Goal: Task Accomplishment & Management: Use online tool/utility

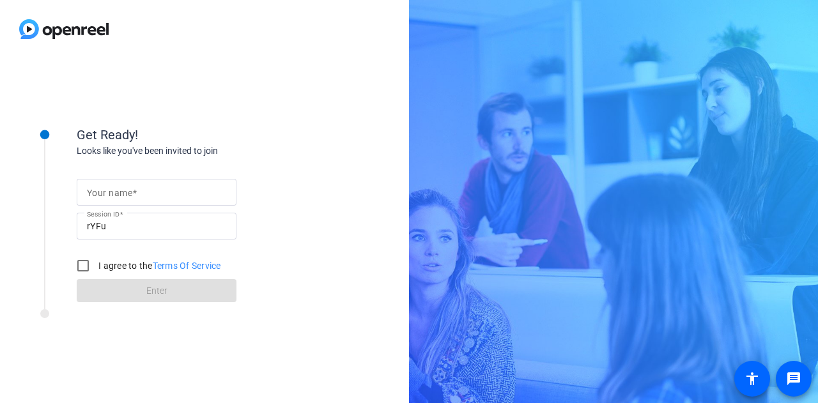
click at [169, 192] on input "Your name" at bounding box center [156, 192] width 139 height 15
type input "[PERSON_NAME]"
drag, startPoint x: 82, startPoint y: 267, endPoint x: 87, endPoint y: 276, distance: 10.9
click at [83, 267] on input "I agree to the Terms Of Service" at bounding box center [83, 266] width 26 height 26
checkbox input "true"
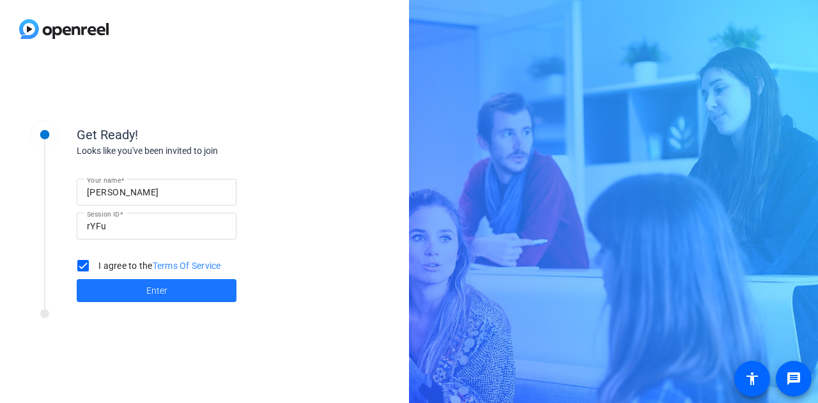
drag, startPoint x: 141, startPoint y: 290, endPoint x: 150, endPoint y: 281, distance: 13.1
click at [141, 290] on span at bounding box center [157, 290] width 160 height 31
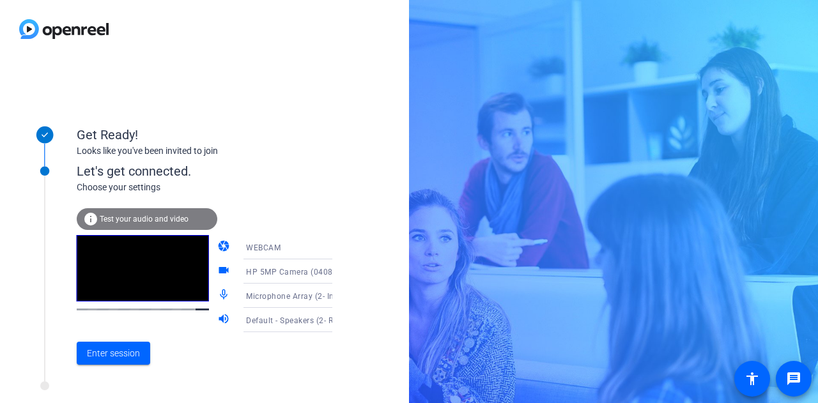
click at [178, 221] on span "Test your audio and video" at bounding box center [144, 219] width 89 height 9
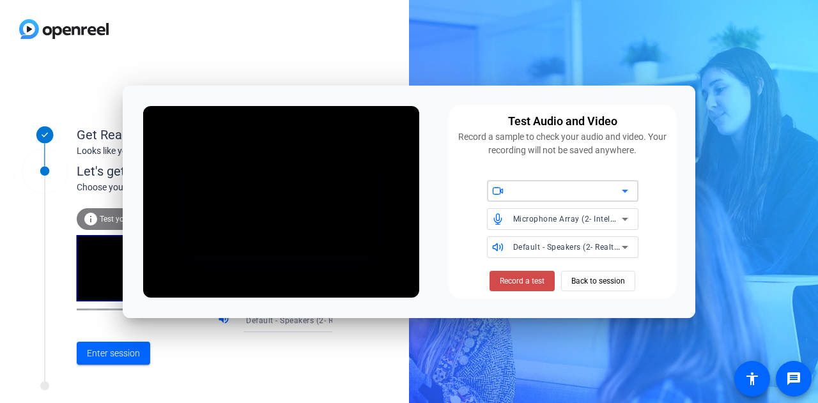
click at [532, 280] on span "Record a test" at bounding box center [522, 281] width 45 height 12
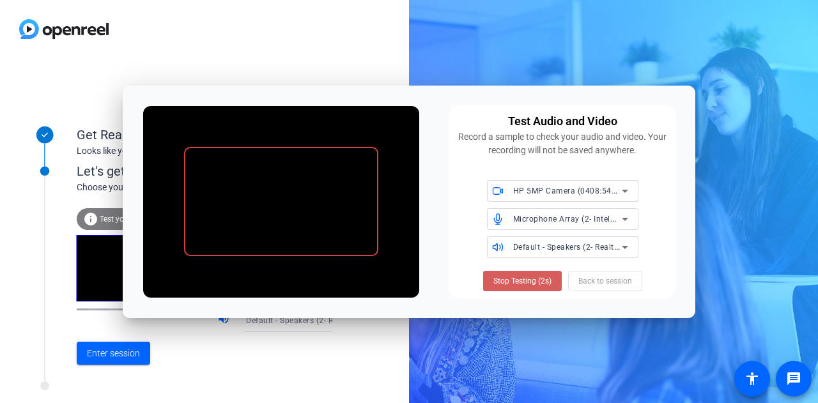
click at [538, 281] on span "Stop Testing (2s)" at bounding box center [522, 281] width 58 height 12
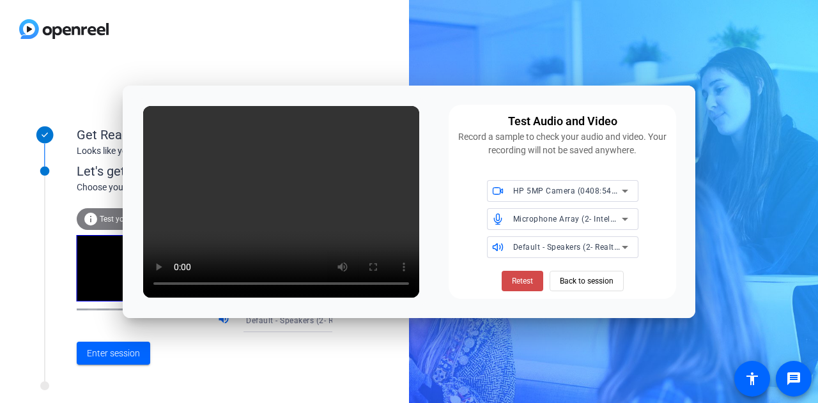
click at [527, 282] on span "Retest" at bounding box center [522, 281] width 21 height 12
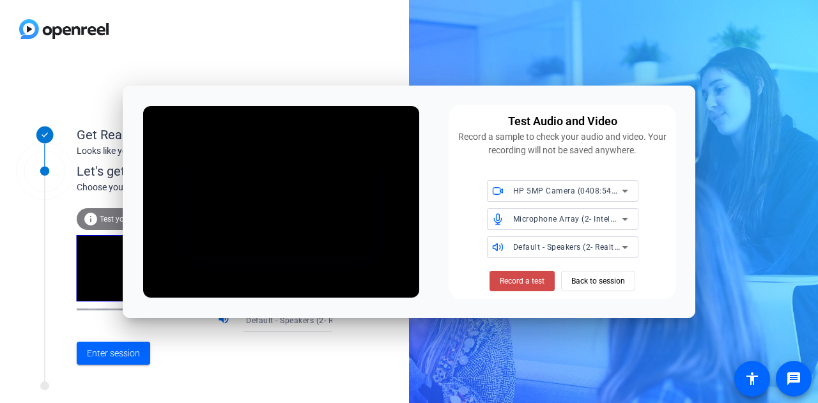
click at [517, 279] on span "Record a test" at bounding box center [522, 281] width 45 height 12
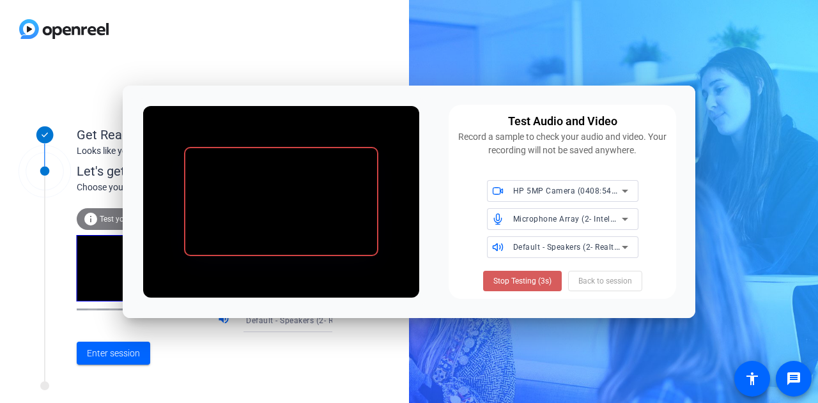
click at [532, 271] on span at bounding box center [522, 281] width 79 height 31
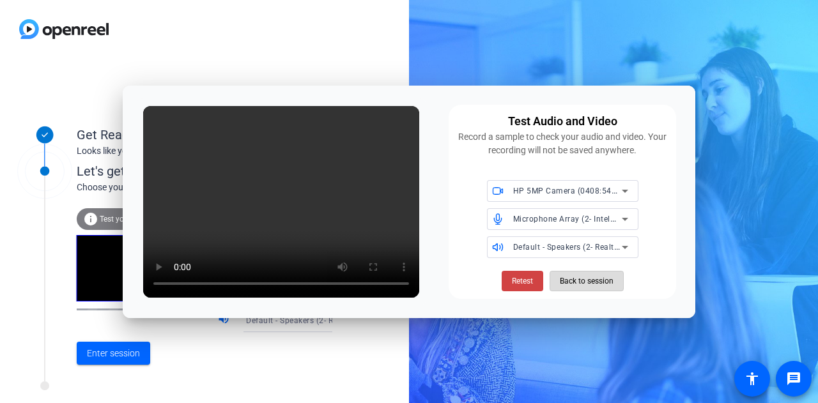
click at [605, 284] on span "Back to session" at bounding box center [587, 281] width 54 height 24
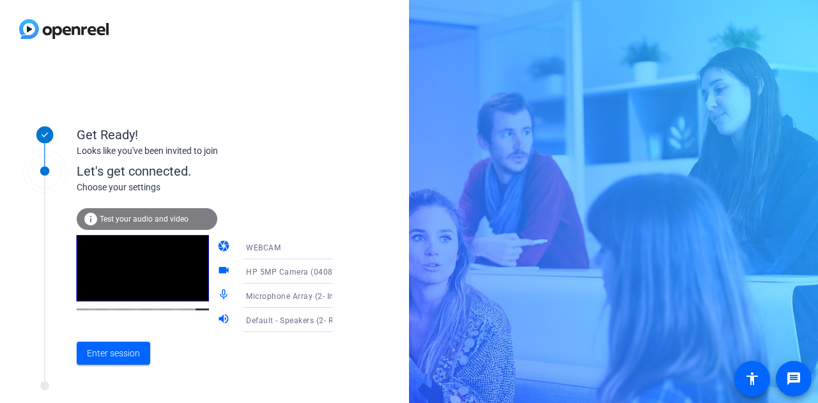
click at [350, 389] on div "Get Ready! Looks like you've been invited to join Let's get connected. Choose y…" at bounding box center [204, 230] width 409 height 345
click at [128, 356] on span "Enter session" at bounding box center [113, 353] width 53 height 13
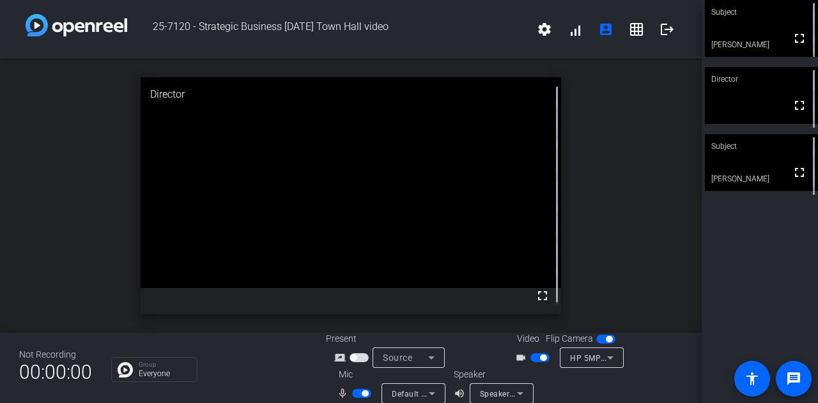
scroll to position [15, 0]
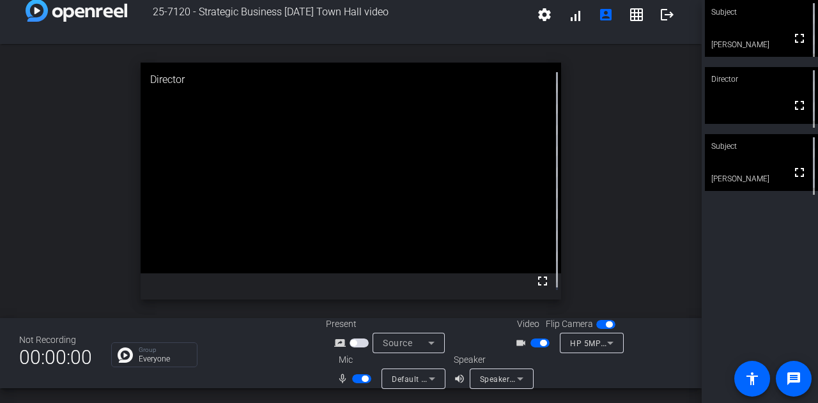
click at [523, 381] on icon at bounding box center [520, 378] width 15 height 15
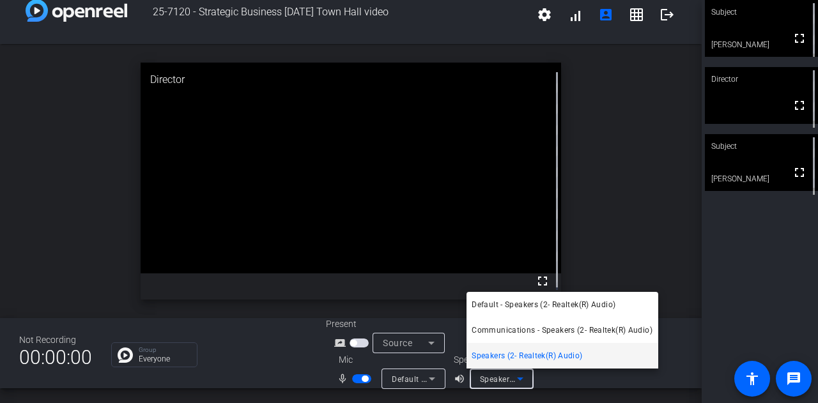
click at [697, 277] on div at bounding box center [409, 201] width 818 height 403
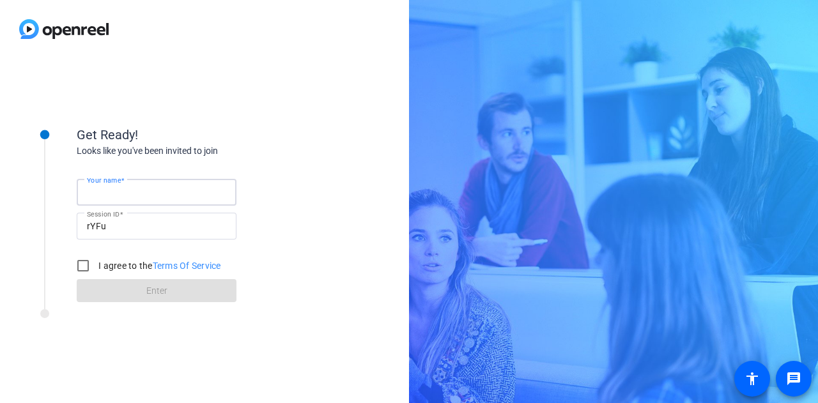
click at [164, 193] on input "Your name" at bounding box center [156, 192] width 139 height 15
type input "[PERSON_NAME]"
click at [88, 266] on input "I agree to the Terms Of Service" at bounding box center [83, 266] width 26 height 26
checkbox input "true"
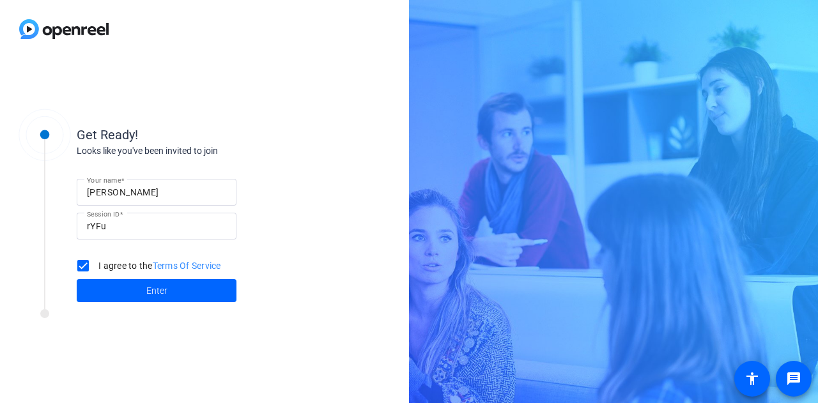
click at [172, 287] on span at bounding box center [157, 290] width 160 height 31
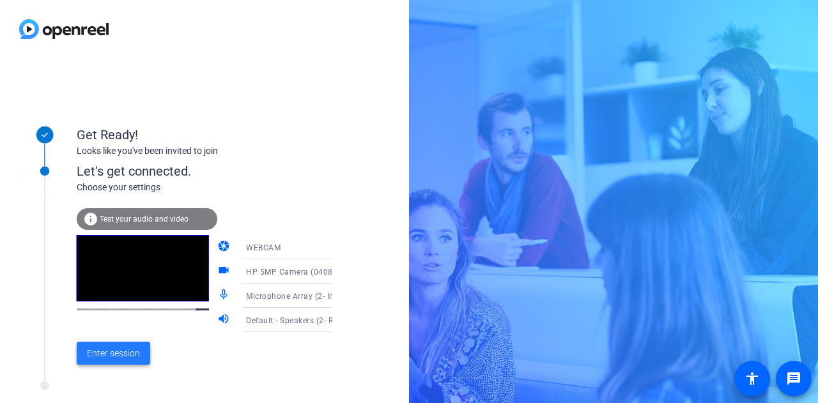
click at [116, 357] on span "Enter session" at bounding box center [113, 353] width 53 height 13
